Goal: Check status: Check status

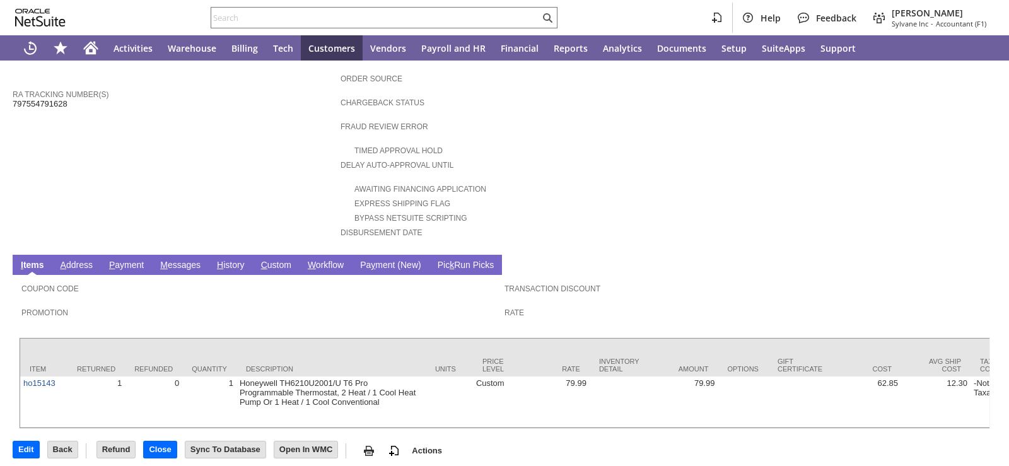
click at [227, 260] on link "H istory" at bounding box center [231, 266] width 34 height 12
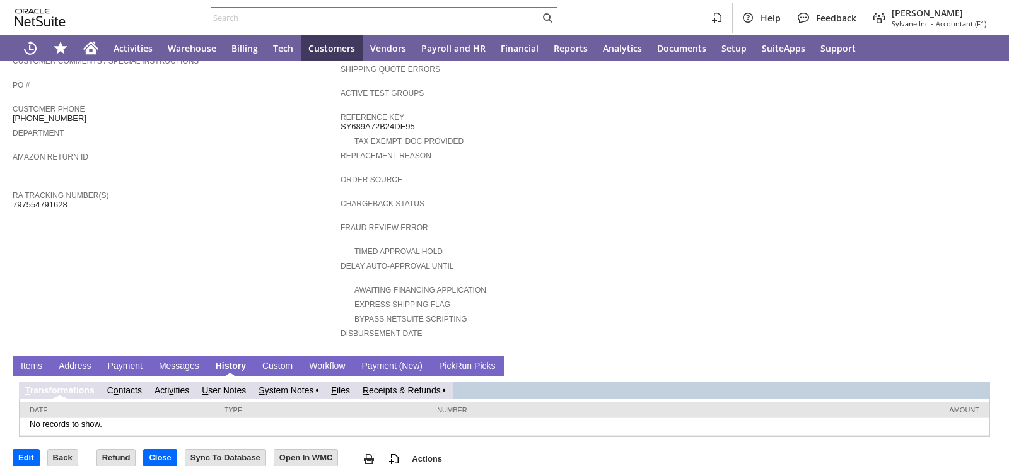
click at [397, 385] on link "R eceipts & Refunds" at bounding box center [402, 390] width 78 height 10
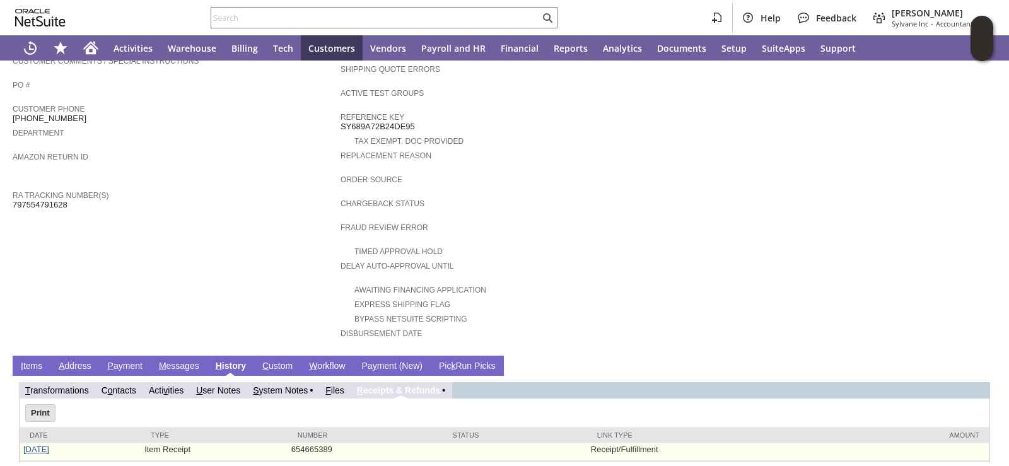
click at [40, 445] on link "8/20/2025" at bounding box center [36, 449] width 26 height 9
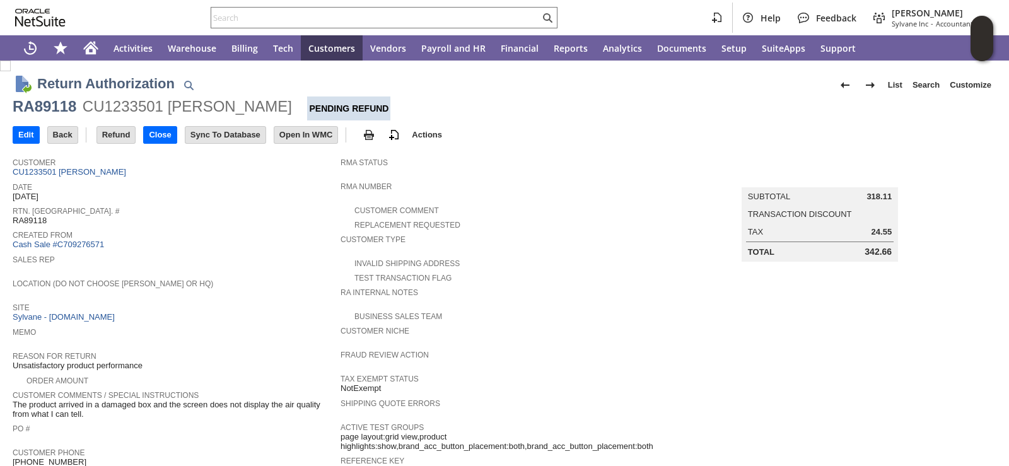
click at [247, 219] on div "Rtn. [GEOGRAPHIC_DATA]. # RA89118" at bounding box center [174, 214] width 322 height 23
click at [242, 237] on span "Created From" at bounding box center [174, 233] width 322 height 13
click at [299, 232] on span "Created From" at bounding box center [174, 233] width 322 height 13
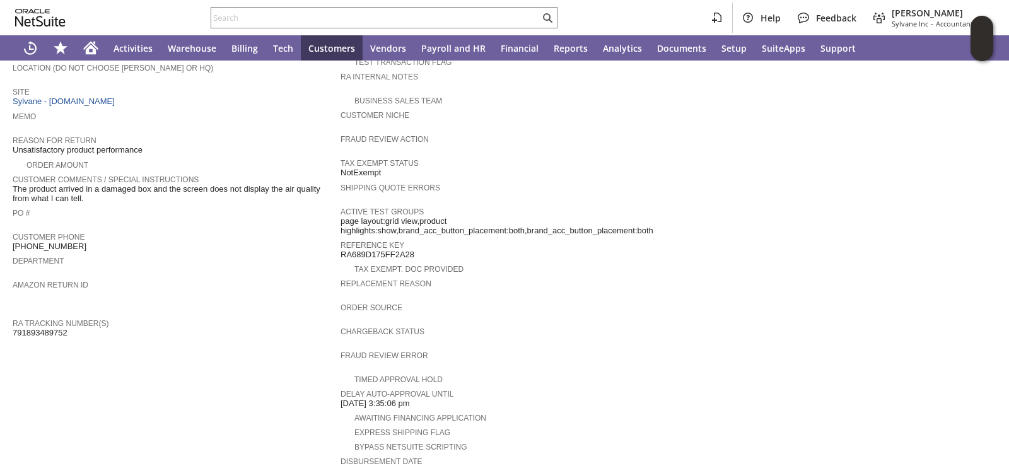
scroll to position [467, 0]
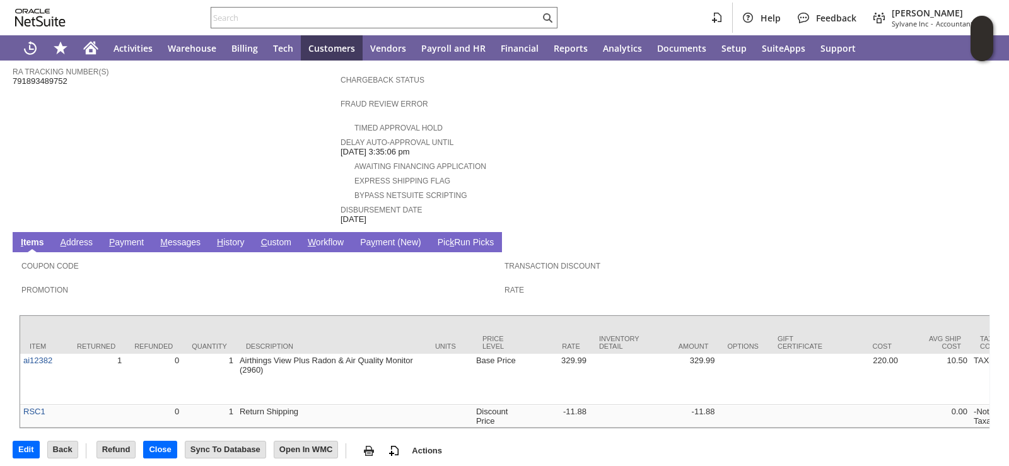
click at [230, 237] on link "H istory" at bounding box center [231, 243] width 34 height 12
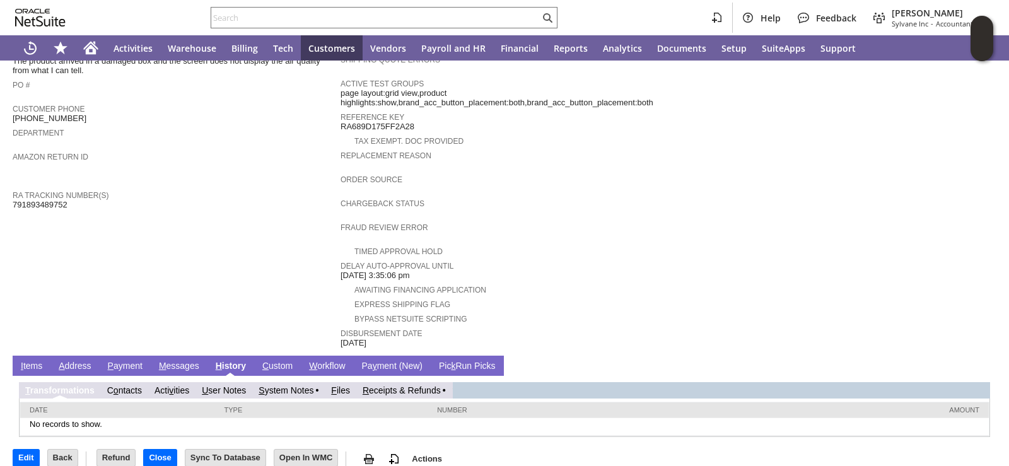
scroll to position [0, 0]
click at [423, 385] on link "R eceipts & Refunds" at bounding box center [402, 390] width 78 height 10
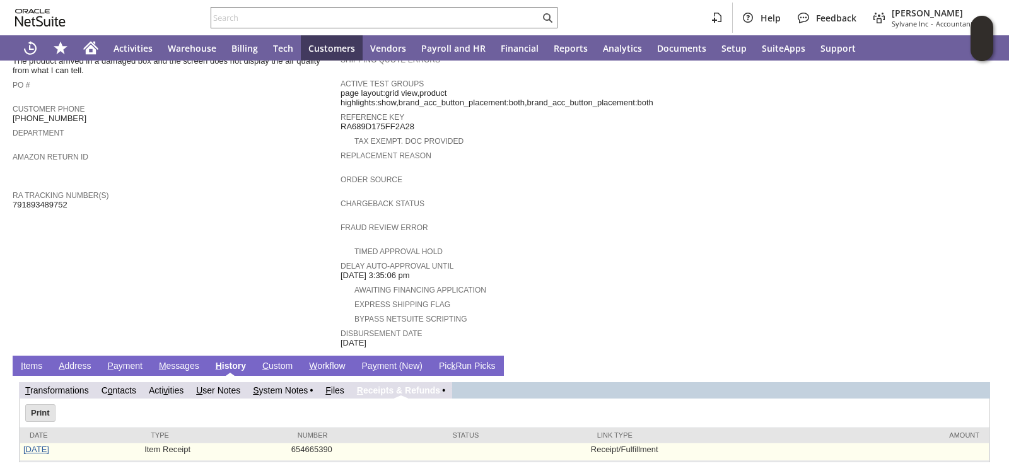
click at [30, 445] on link "[DATE]" at bounding box center [36, 449] width 26 height 9
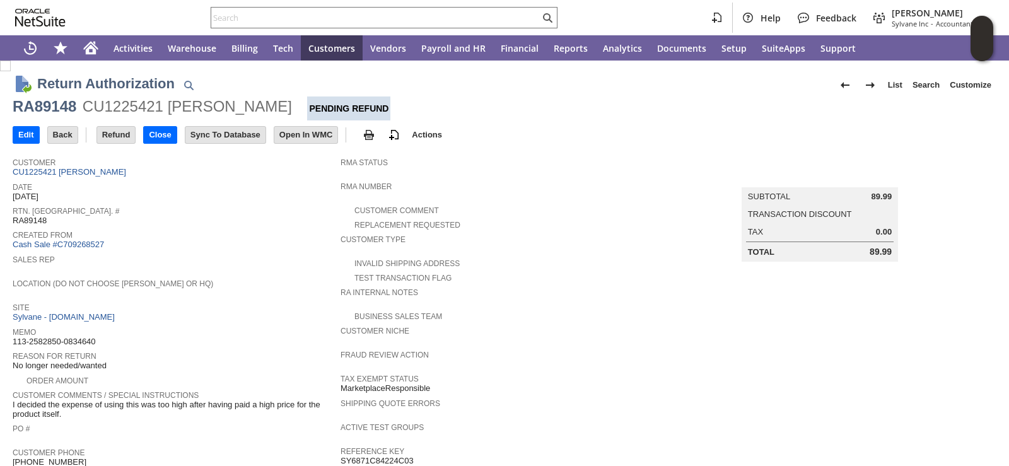
click at [308, 291] on div "Location (Do Not Choose [PERSON_NAME] or HQ)" at bounding box center [174, 287] width 322 height 23
click at [253, 310] on div "Site Sylvane - www.sylvane.com" at bounding box center [174, 311] width 322 height 23
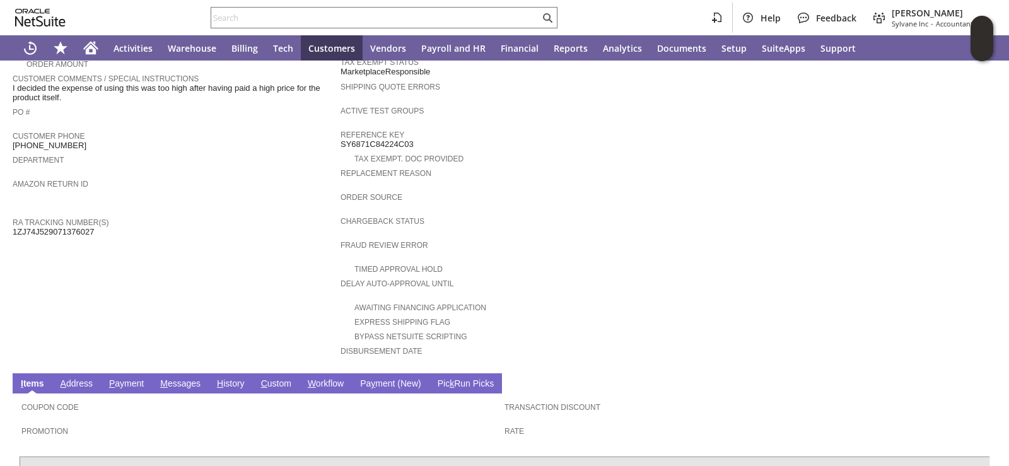
scroll to position [426, 0]
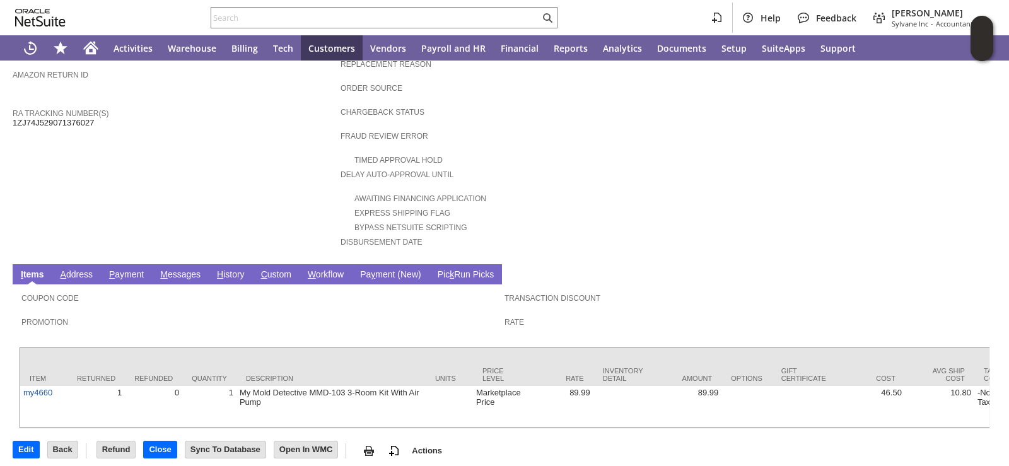
click at [228, 269] on link "H istory" at bounding box center [231, 275] width 34 height 12
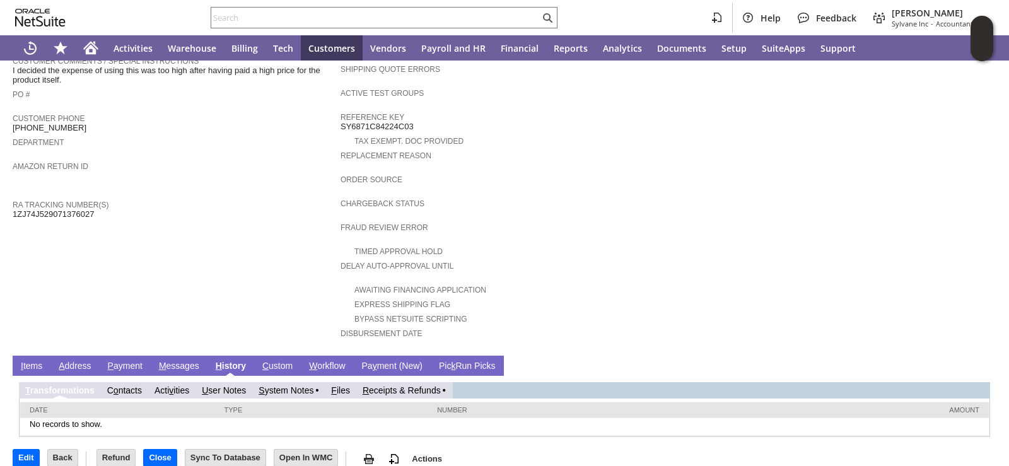
scroll to position [0, 0]
click at [412, 385] on link "R eceipts & Refunds" at bounding box center [402, 390] width 78 height 10
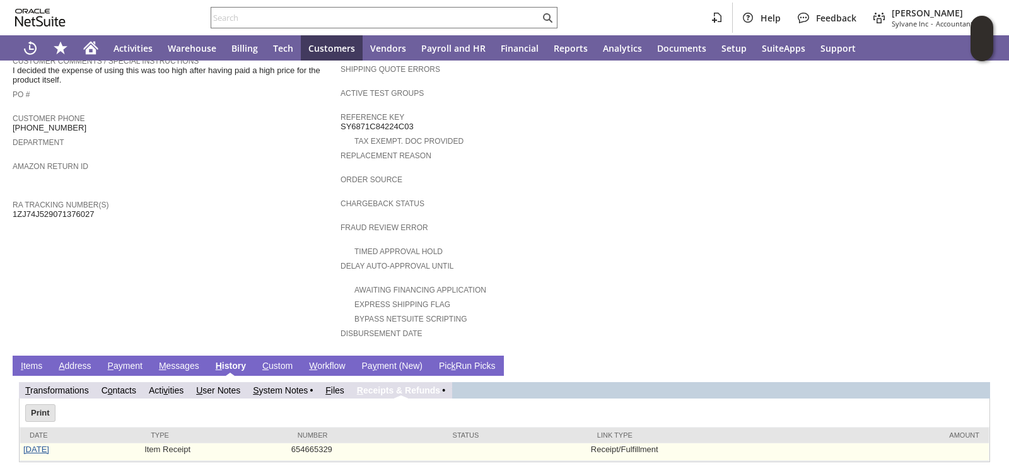
click at [43, 445] on link "8/19/2025" at bounding box center [36, 449] width 26 height 9
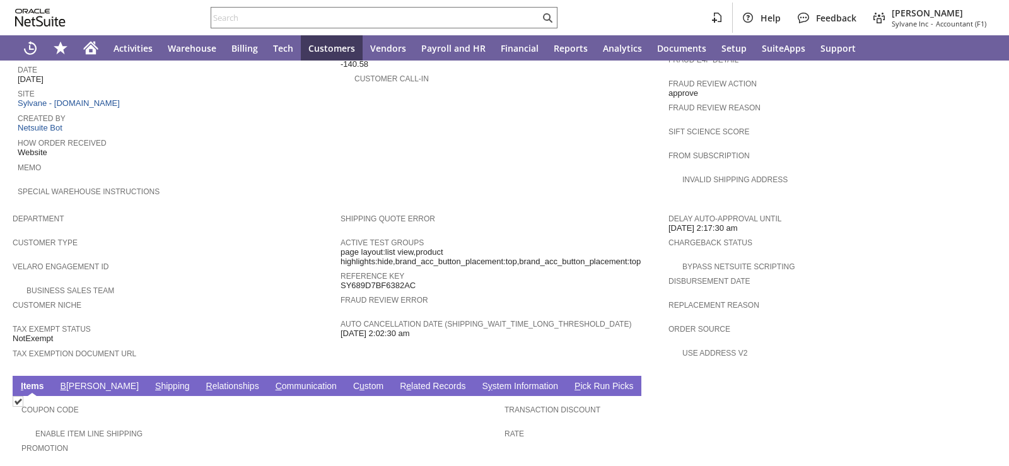
scroll to position [505, 0]
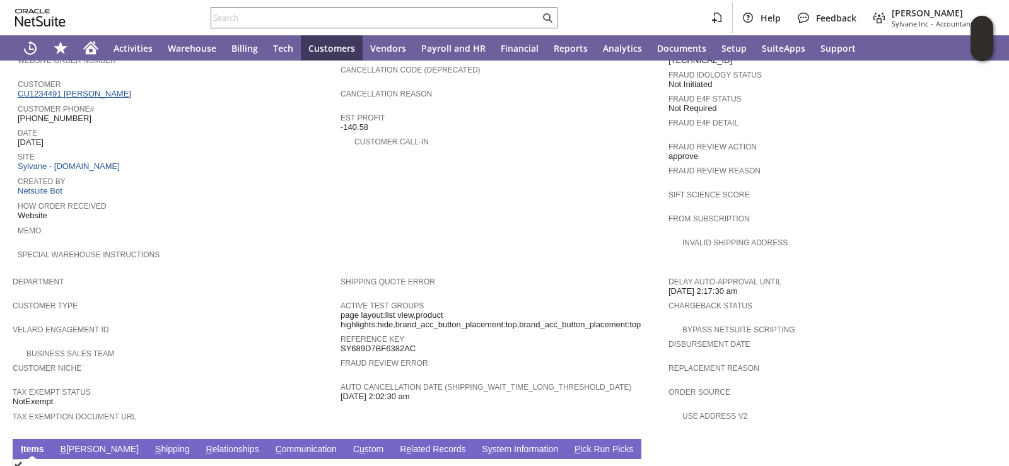
click at [97, 89] on link "CU1234491 brandon gallagher" at bounding box center [76, 93] width 117 height 9
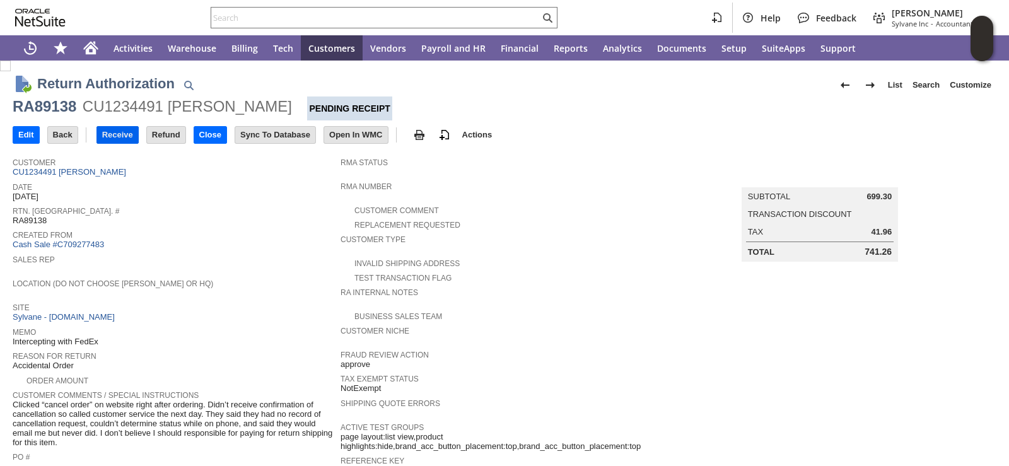
click at [102, 138] on input "Receive" at bounding box center [117, 135] width 41 height 16
